Goal: Task Accomplishment & Management: Complete application form

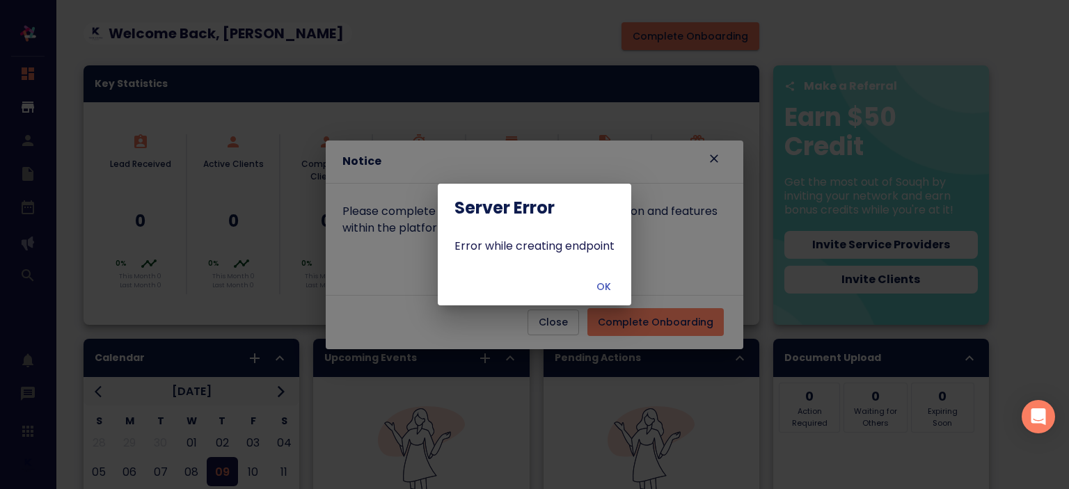
click at [610, 286] on span "OK" at bounding box center [603, 286] width 33 height 17
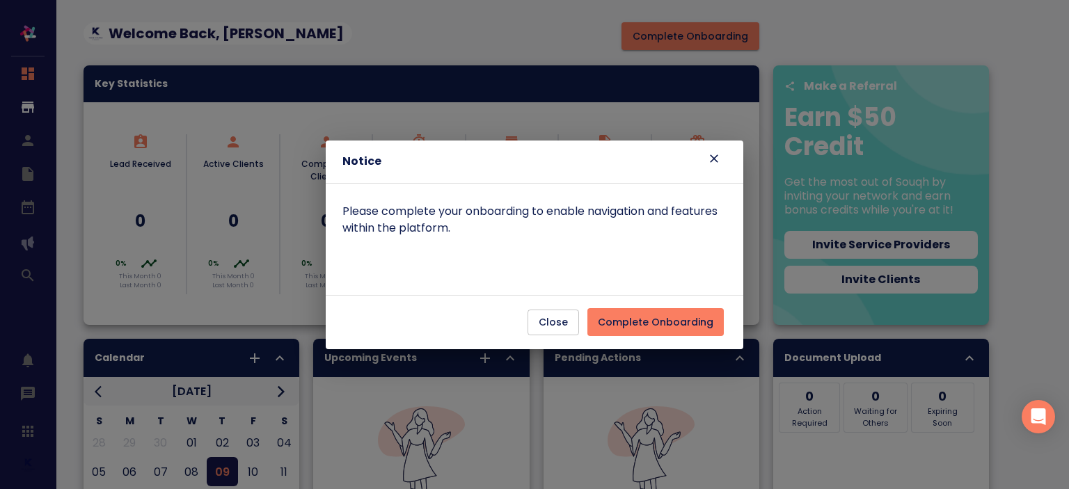
click at [646, 324] on span "Complete Onboarding" at bounding box center [656, 322] width 116 height 17
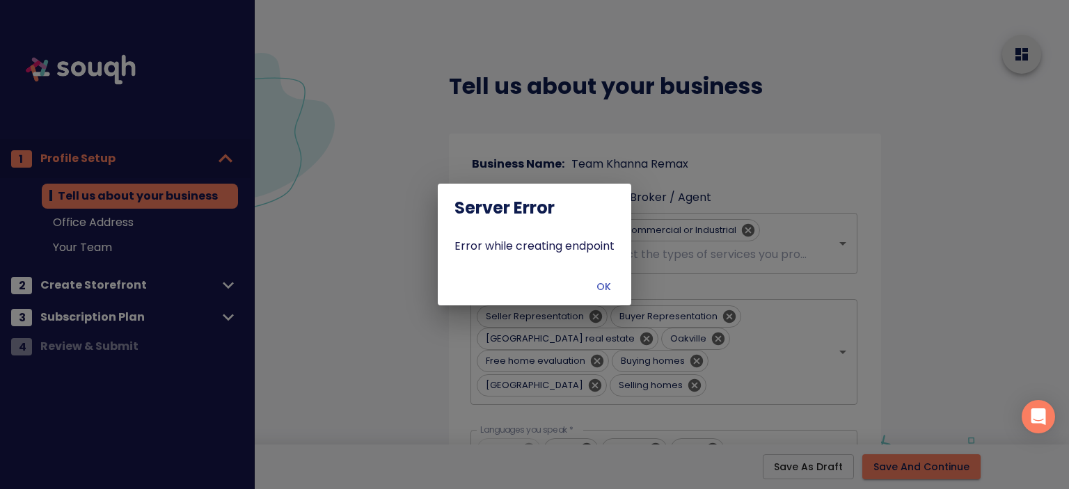
click at [607, 290] on span "OK" at bounding box center [603, 286] width 33 height 17
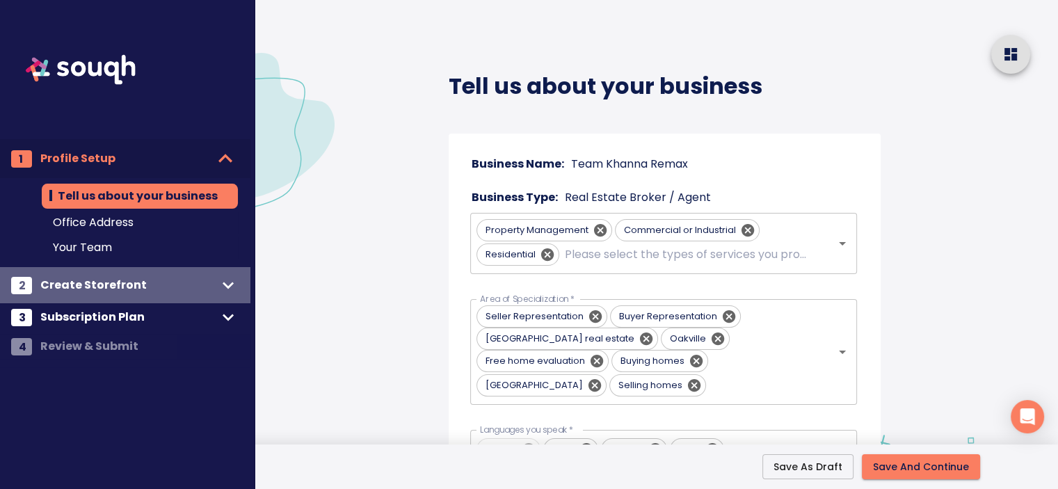
click at [129, 278] on span "Create Storefront" at bounding box center [128, 285] width 177 height 19
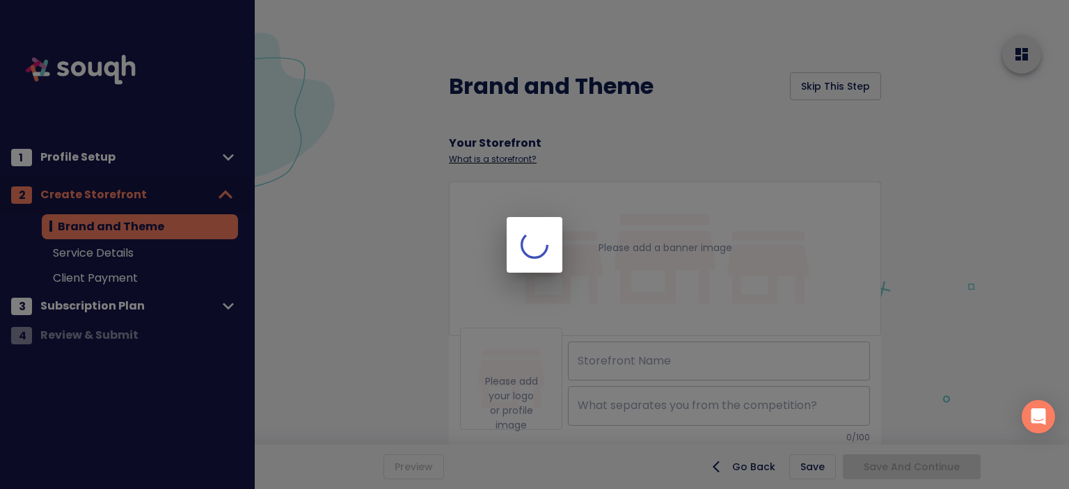
type input "TEAM KHANNA REMAX"
checkbox input "true"
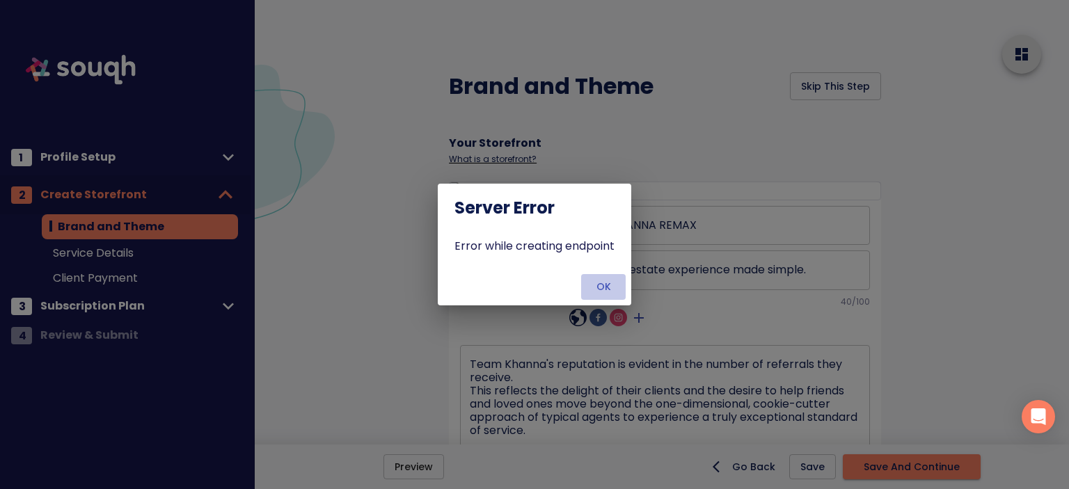
click at [607, 292] on span "OK" at bounding box center [603, 286] width 33 height 17
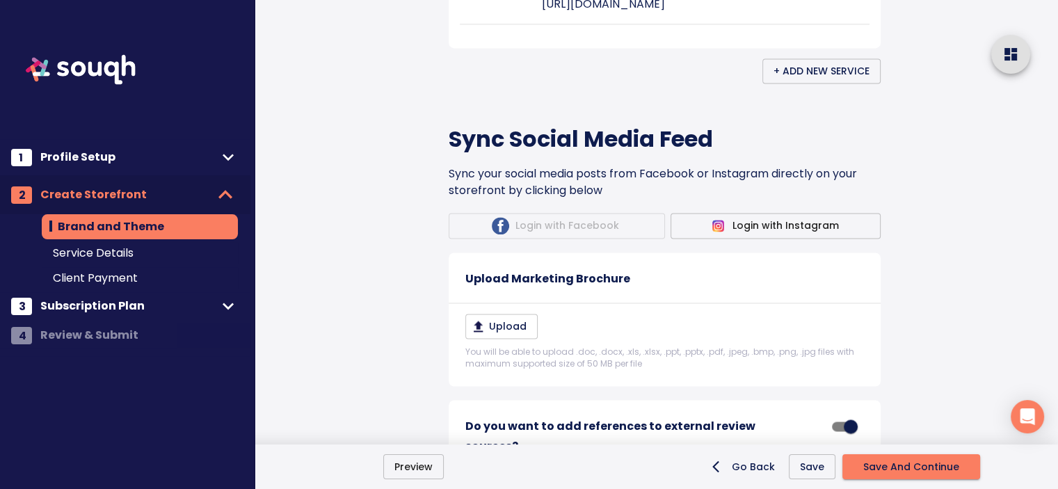
scroll to position [3067, 0]
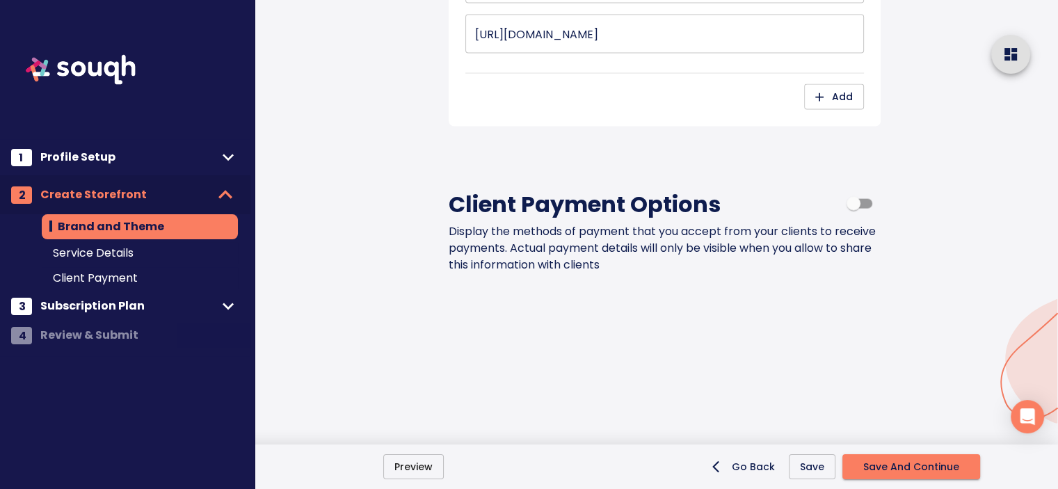
click at [167, 311] on span "Subscription Plan" at bounding box center [128, 305] width 177 height 19
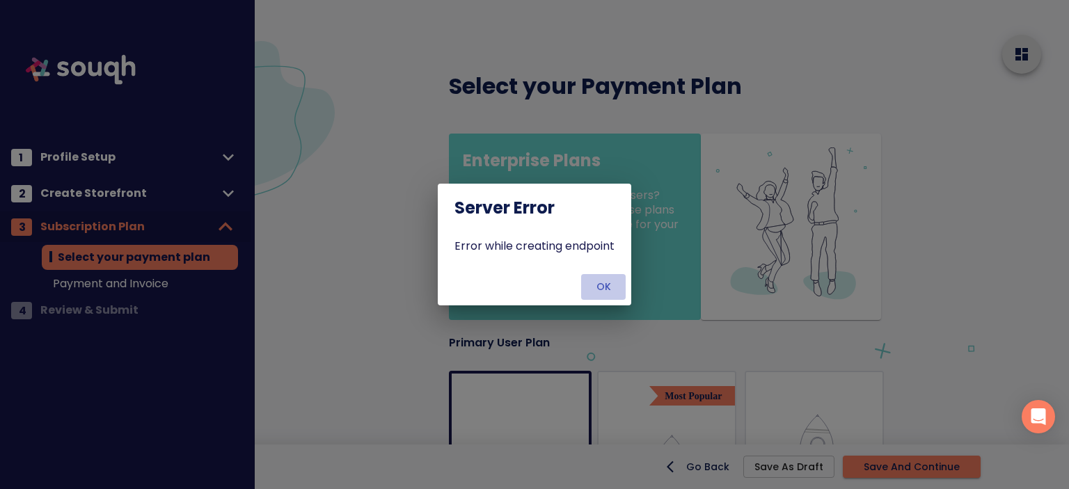
click at [608, 291] on span "OK" at bounding box center [603, 286] width 33 height 17
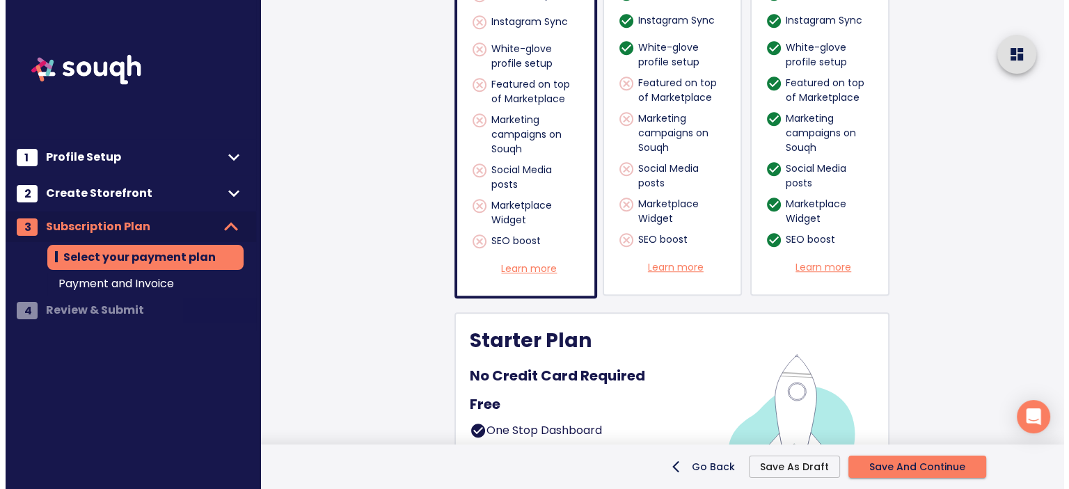
scroll to position [1219, 0]
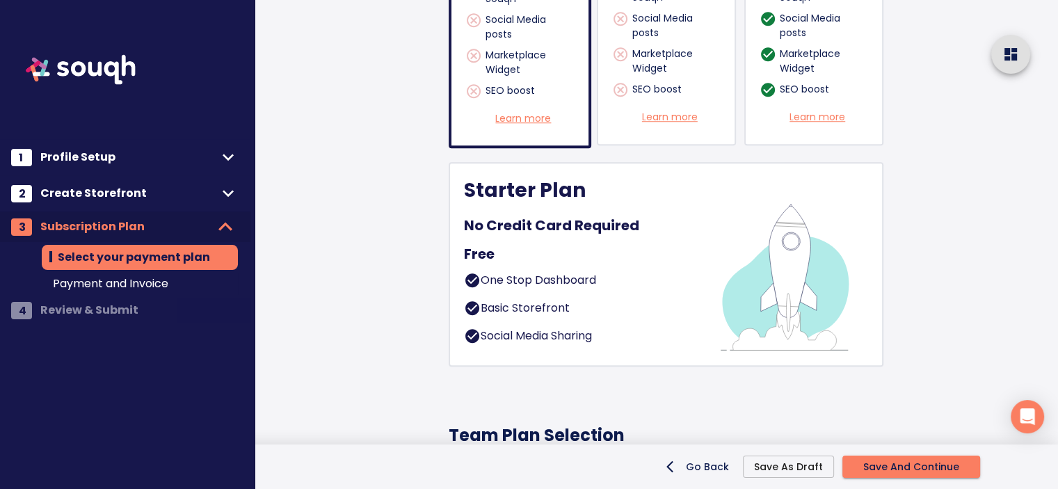
click at [608, 291] on div "Starter Plan No Credit Card Required Free One Stop Dashboard Basic Storefront S…" at bounding box center [582, 264] width 236 height 174
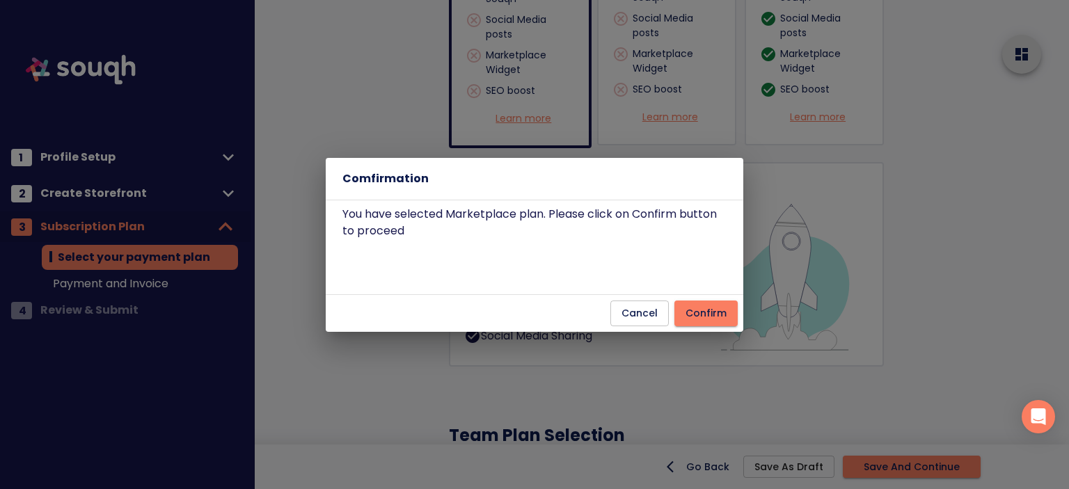
click at [707, 308] on span "Confirm" at bounding box center [705, 313] width 41 height 17
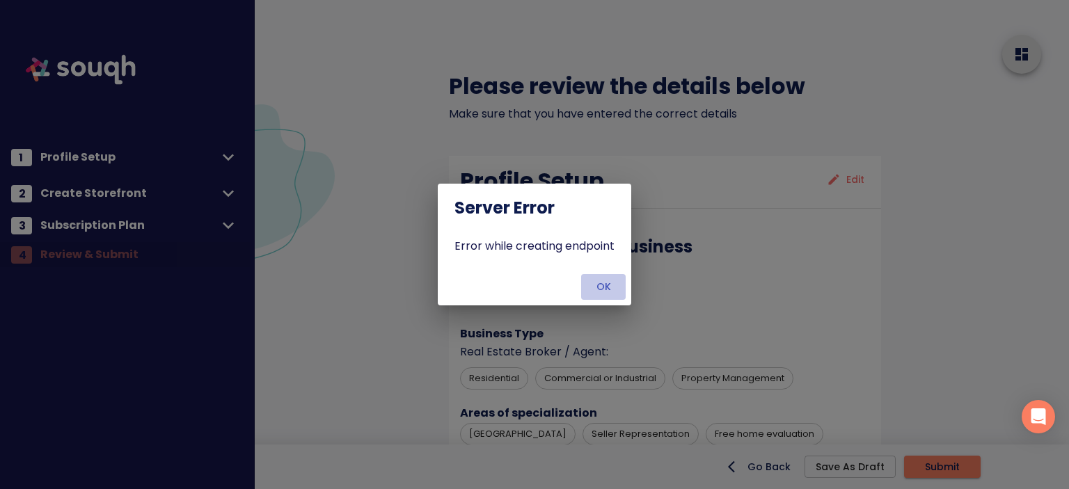
click at [604, 290] on span "OK" at bounding box center [603, 286] width 33 height 17
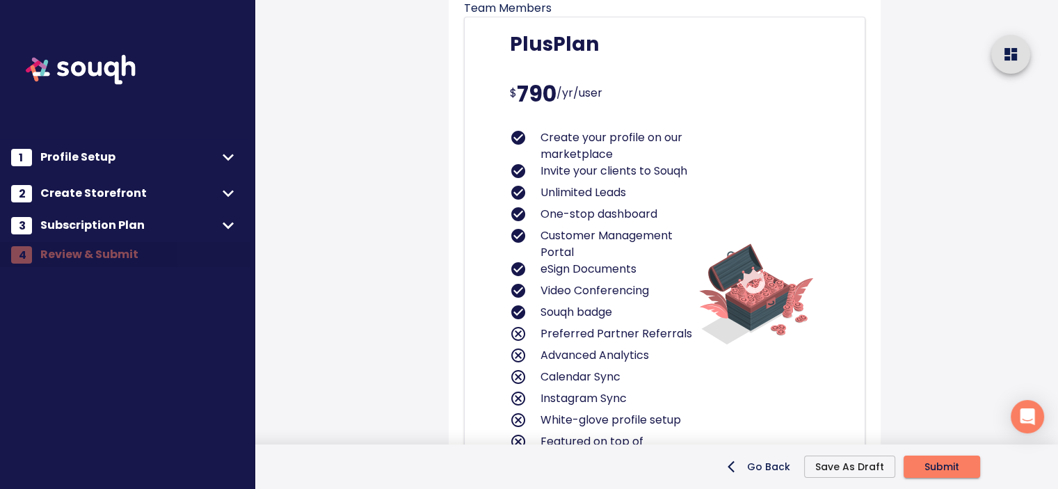
scroll to position [4679, 0]
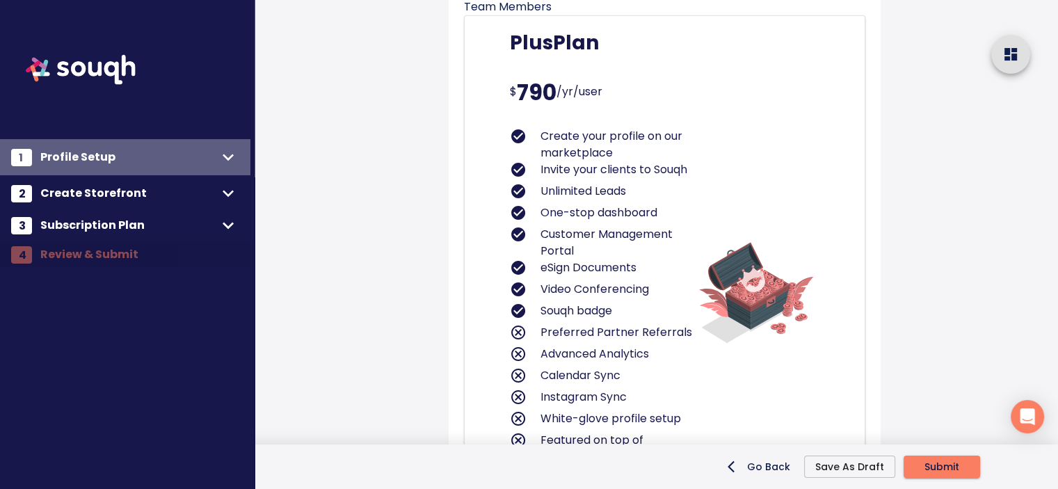
click at [142, 150] on span "Profile Setup" at bounding box center [128, 157] width 177 height 19
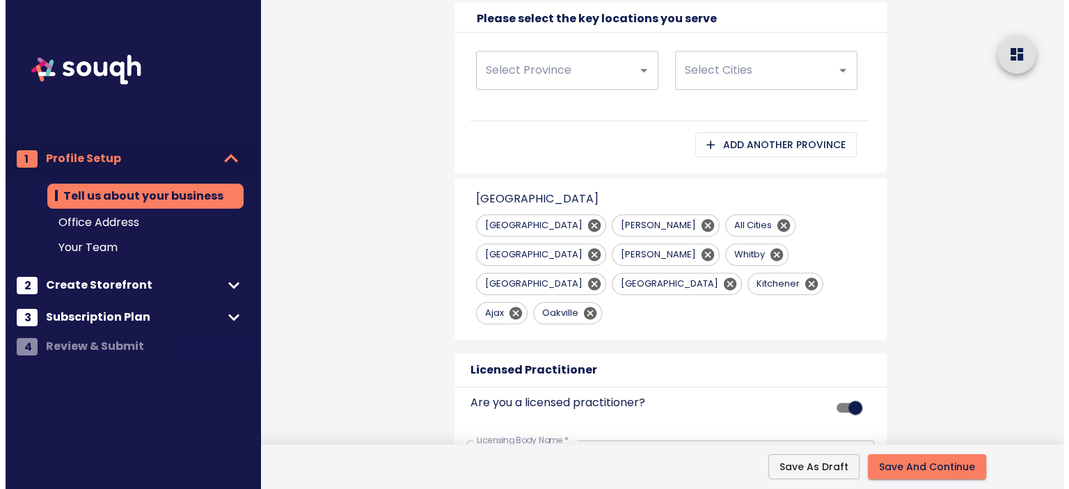
scroll to position [1294, 0]
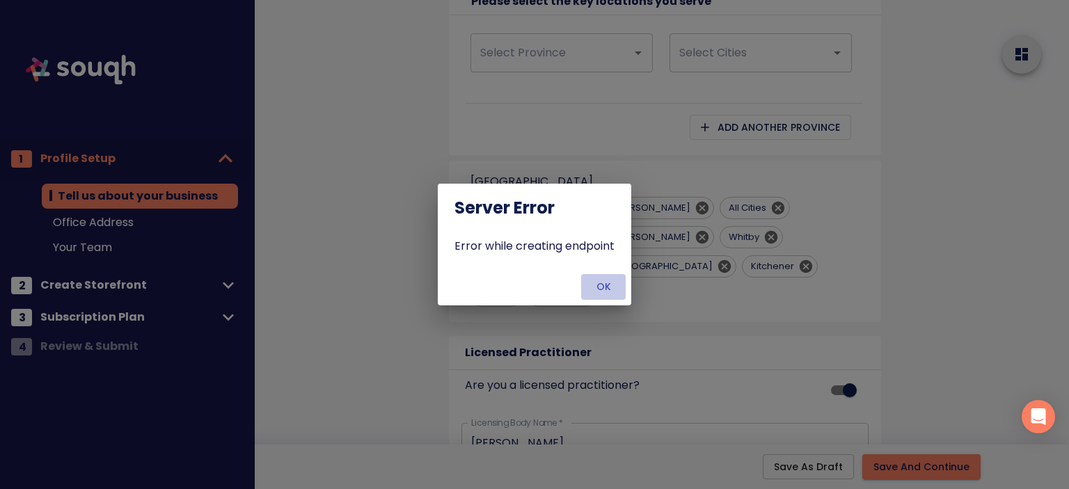
click at [623, 296] on button "OK" at bounding box center [603, 287] width 45 height 26
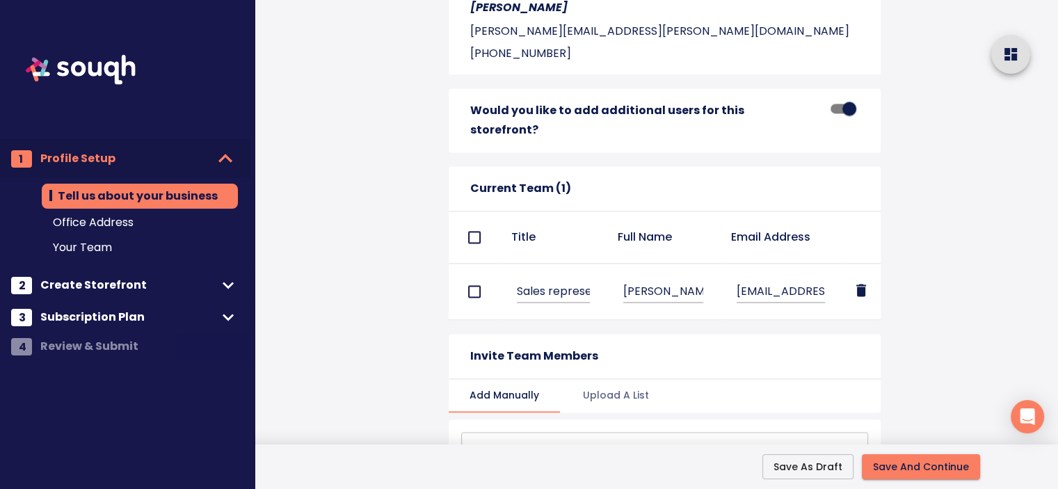
scroll to position [1987, 0]
click at [171, 311] on span "Subscription Plan" at bounding box center [128, 317] width 177 height 19
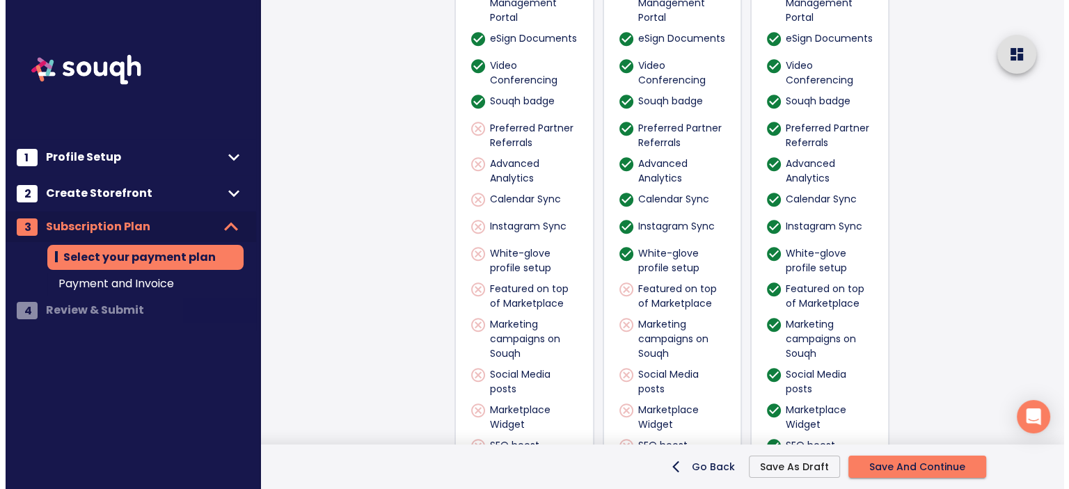
scroll to position [1197, 0]
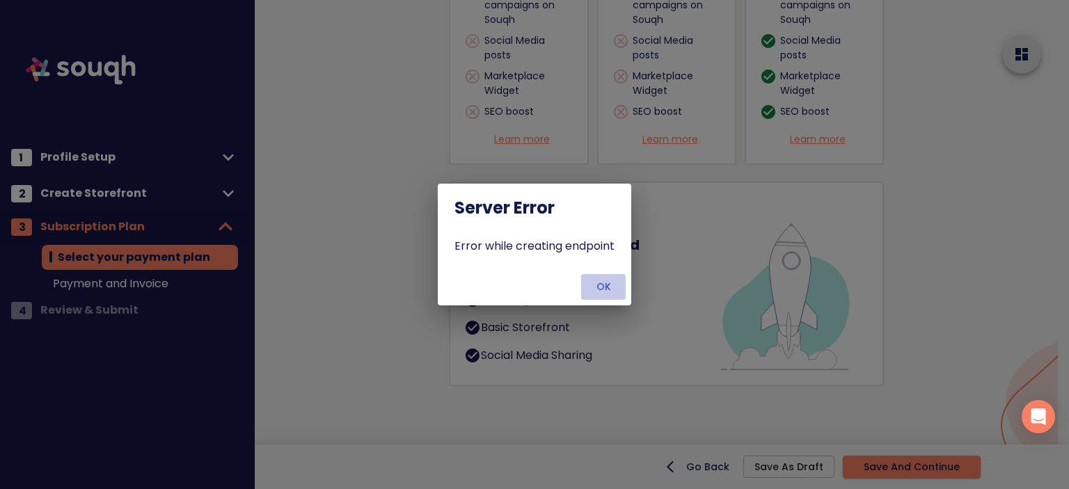
click at [610, 283] on span "OK" at bounding box center [603, 286] width 33 height 17
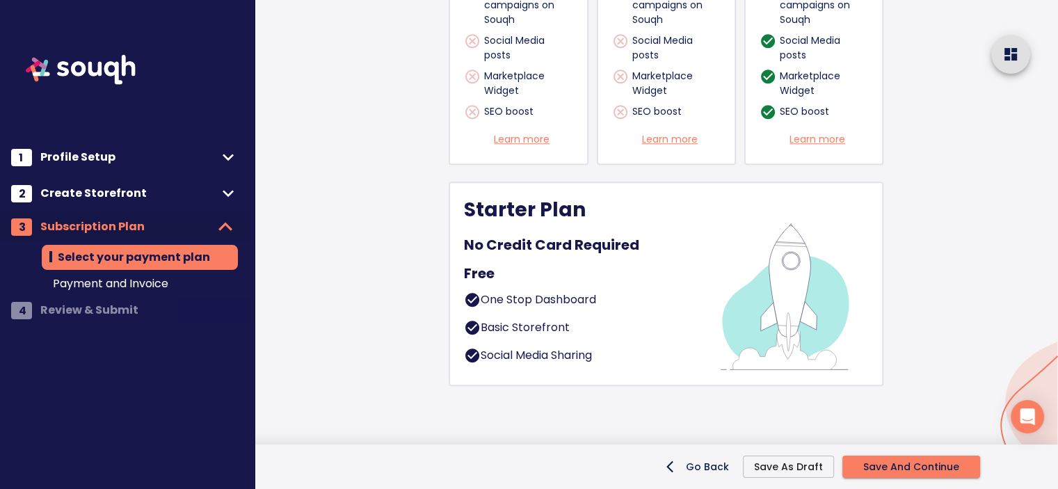
click at [610, 292] on div "One Stop Dashboard" at bounding box center [582, 304] width 236 height 24
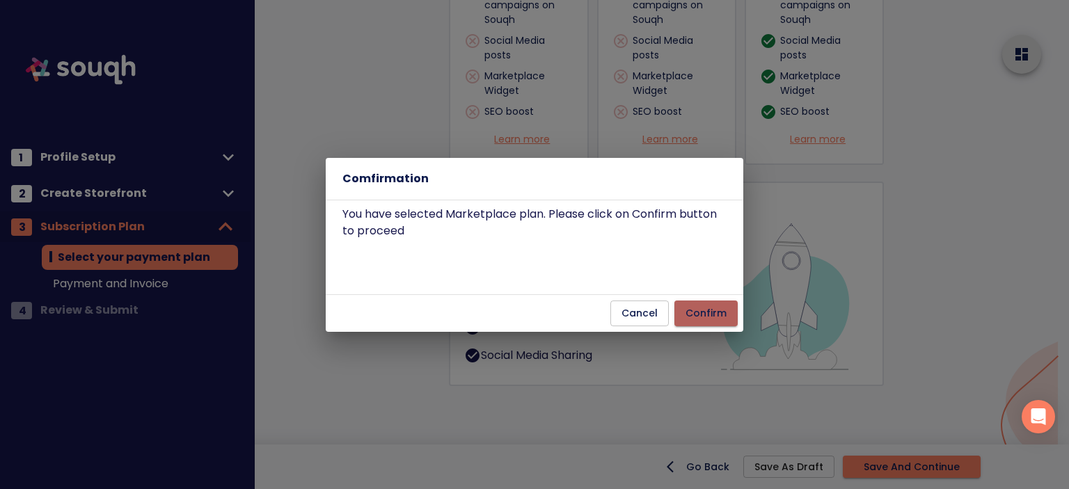
click at [695, 315] on span "Confirm" at bounding box center [705, 313] width 41 height 17
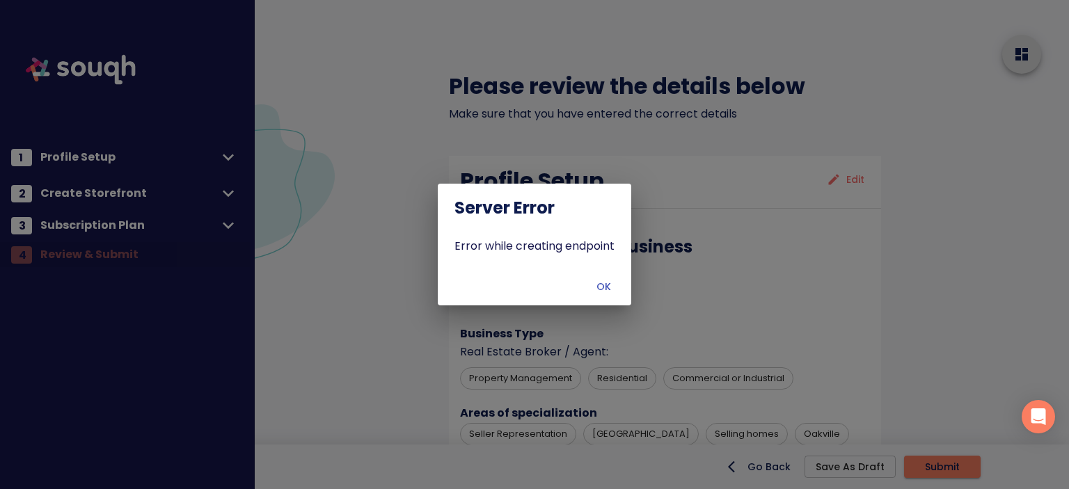
click at [590, 280] on span "OK" at bounding box center [603, 286] width 33 height 17
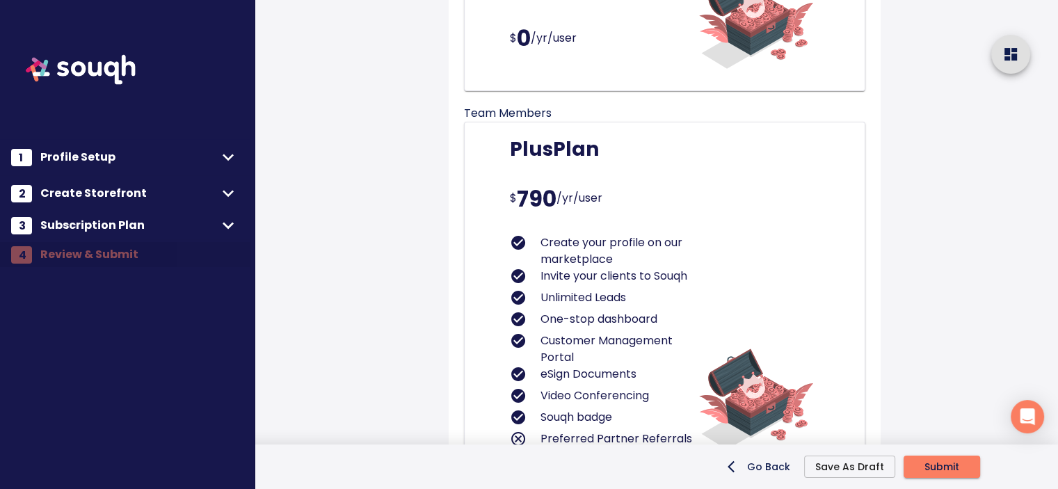
scroll to position [4882, 0]
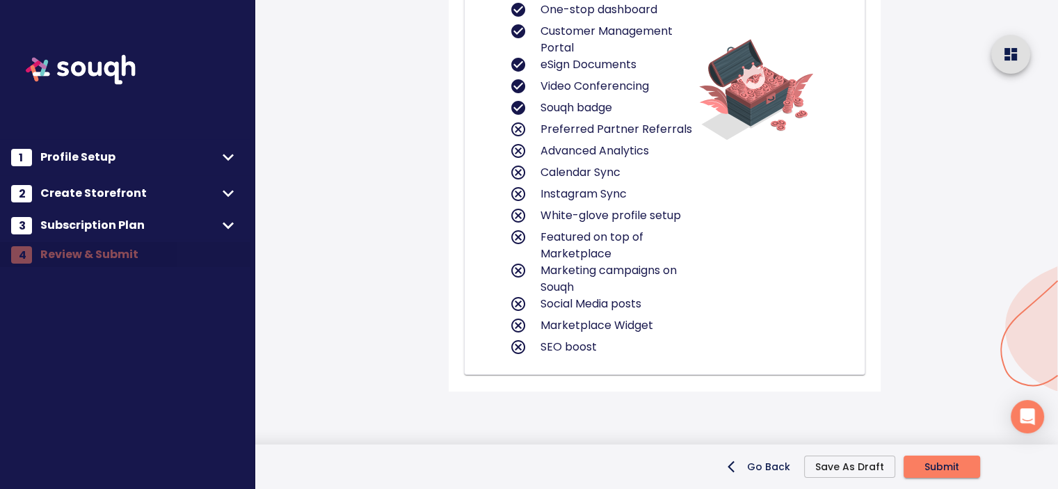
click at [946, 468] on span "Submit" at bounding box center [942, 467] width 35 height 17
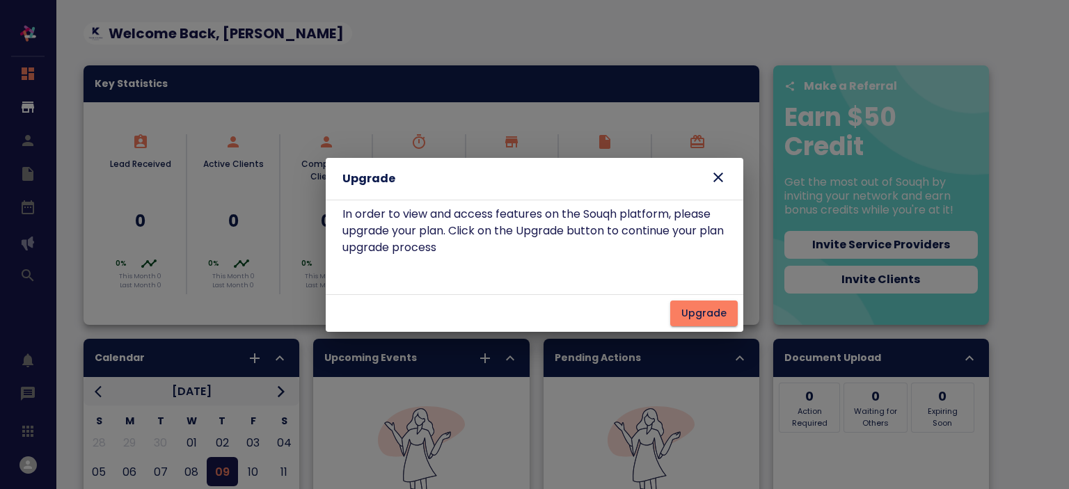
drag, startPoint x: 0, startPoint y: 0, endPoint x: 717, endPoint y: 176, distance: 738.0
click at [717, 176] on icon at bounding box center [718, 178] width 10 height 10
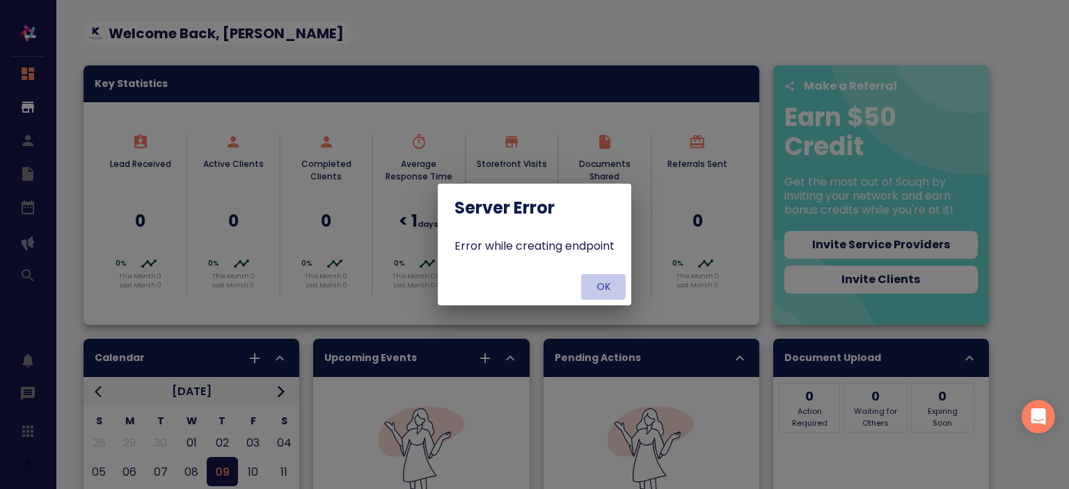
click at [607, 292] on span "OK" at bounding box center [603, 286] width 33 height 17
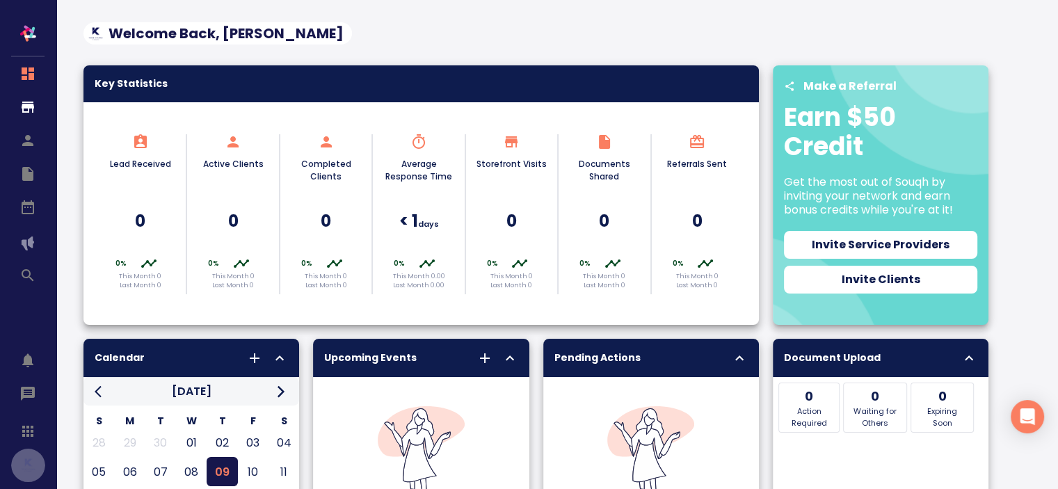
click at [23, 477] on button "button" at bounding box center [28, 465] width 34 height 34
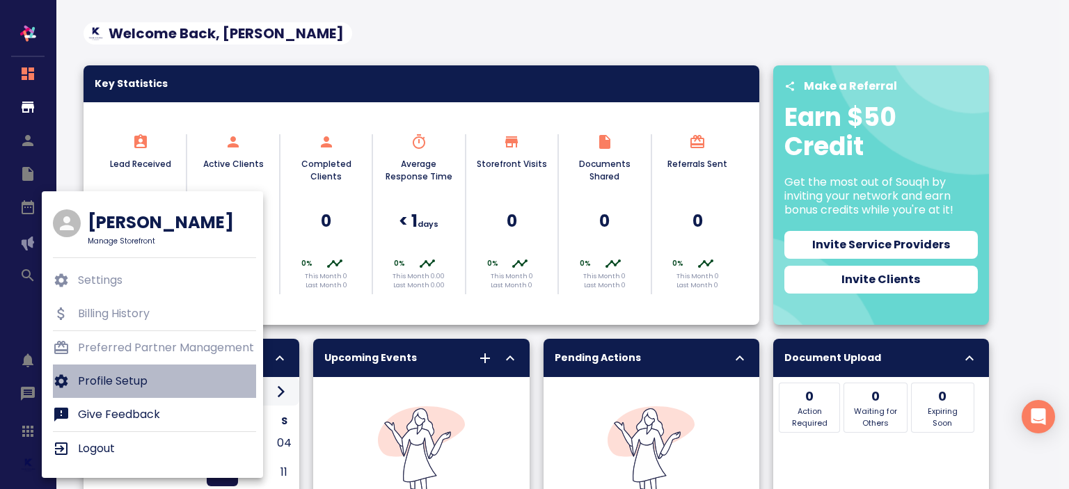
click at [136, 375] on p "Profile Setup" at bounding box center [113, 381] width 70 height 17
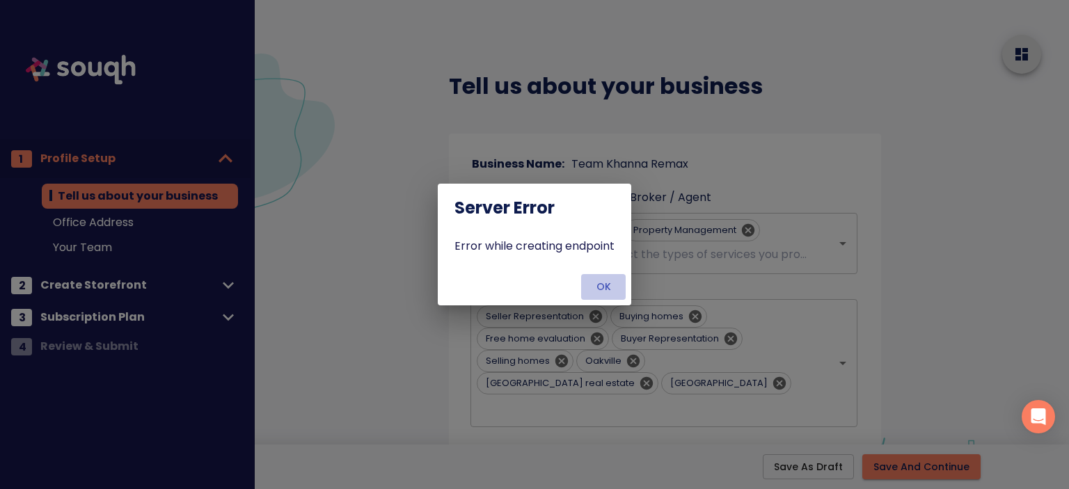
click at [585, 276] on button "OK" at bounding box center [603, 287] width 45 height 26
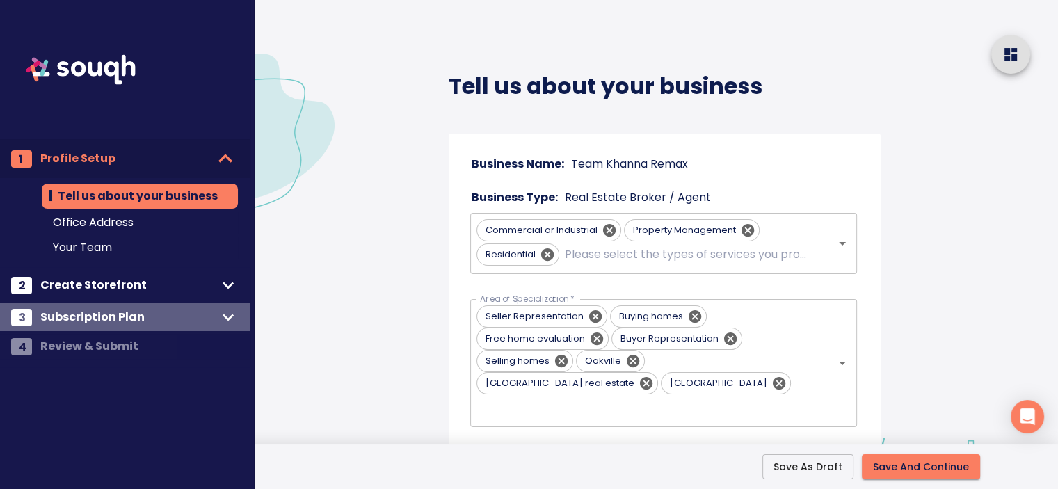
click at [148, 311] on span "Subscription Plan" at bounding box center [128, 317] width 177 height 19
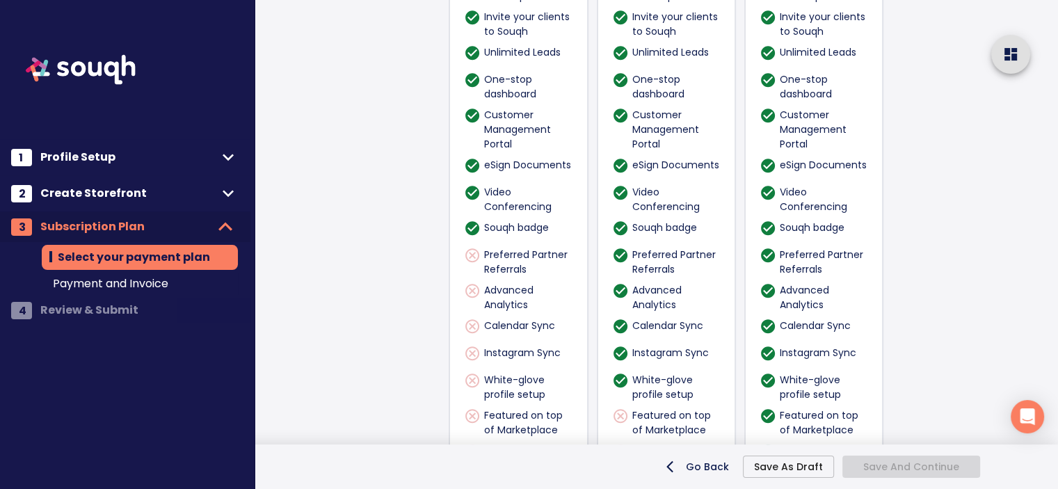
scroll to position [860, 0]
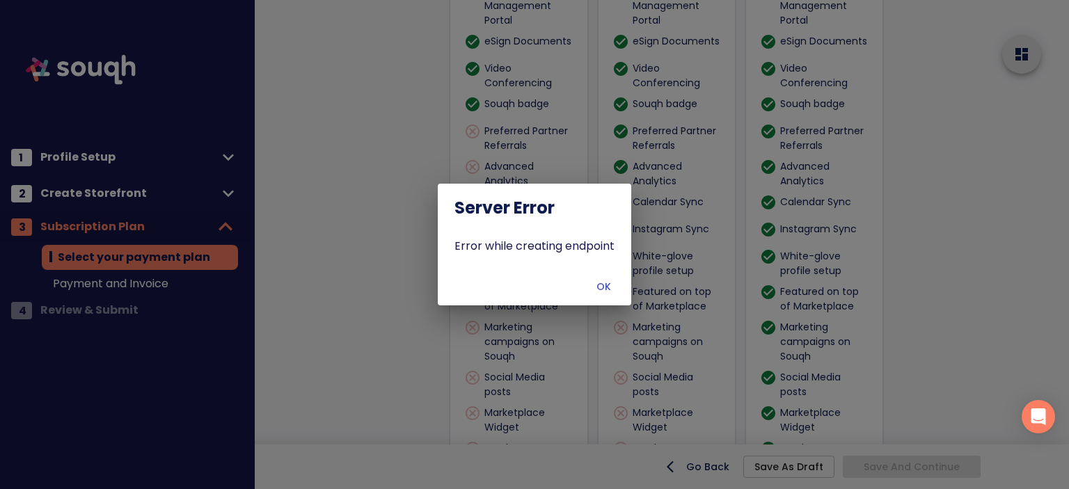
click at [177, 283] on div "Server Error Error while creating endpoint OK" at bounding box center [534, 244] width 1069 height 489
click at [603, 288] on span "OK" at bounding box center [603, 286] width 33 height 17
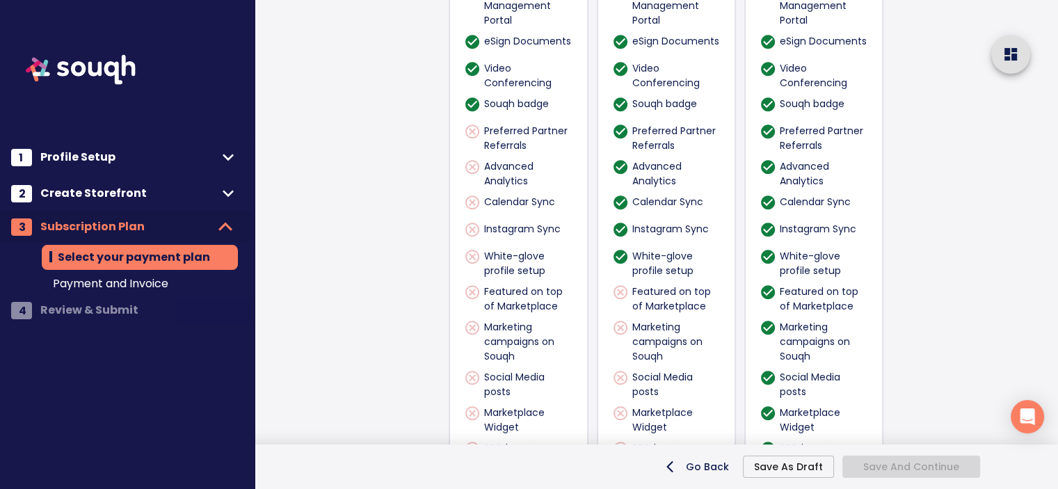
click at [173, 285] on span "Payment and Invoice" at bounding box center [140, 284] width 174 height 17
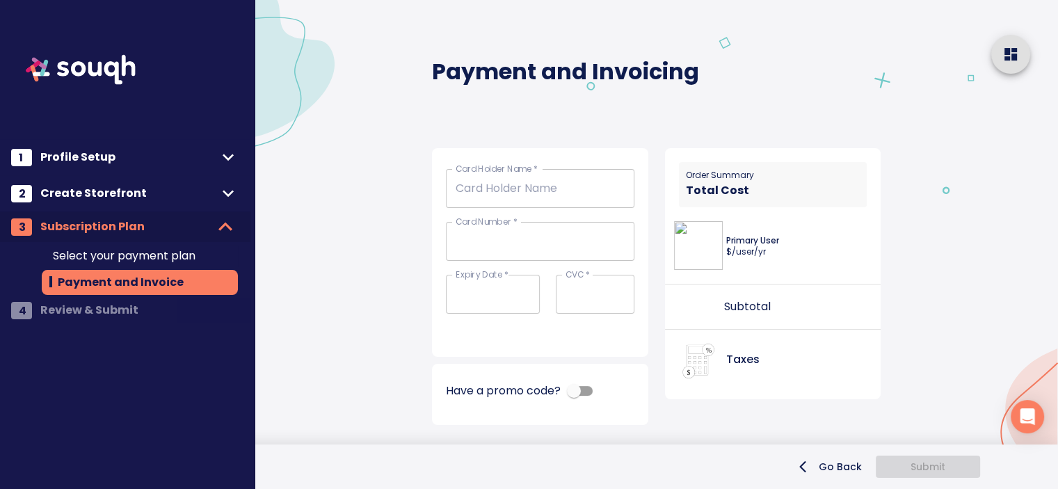
scroll to position [14, 0]
